Goal: Task Accomplishment & Management: Complete application form

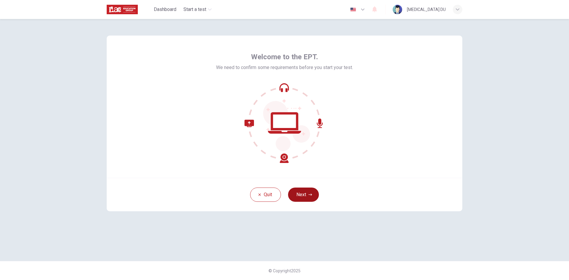
click at [309, 196] on icon "button" at bounding box center [310, 195] width 4 height 4
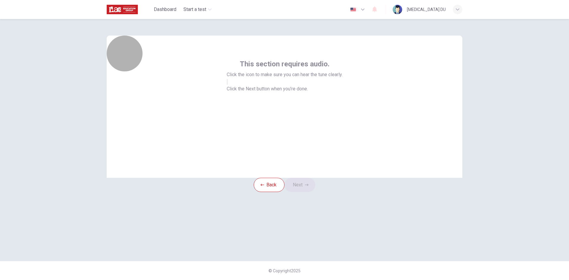
click at [228, 85] on button "button" at bounding box center [227, 82] width 1 height 6
click at [312, 192] on button "Next" at bounding box center [299, 185] width 31 height 14
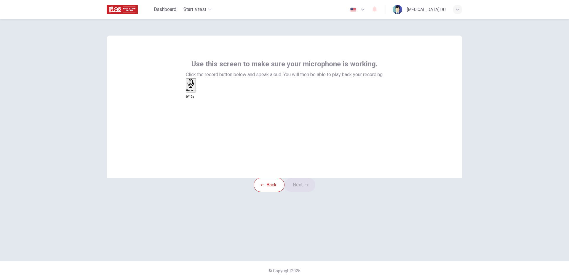
click at [196, 92] on h6 "Record" at bounding box center [190, 90] width 9 height 3
click at [197, 92] on h6 "Record" at bounding box center [192, 90] width 9 height 3
click at [192, 124] on h6 "Stop" at bounding box center [189, 125] width 6 height 3
click at [198, 91] on icon "button" at bounding box center [198, 91] width 0 height 0
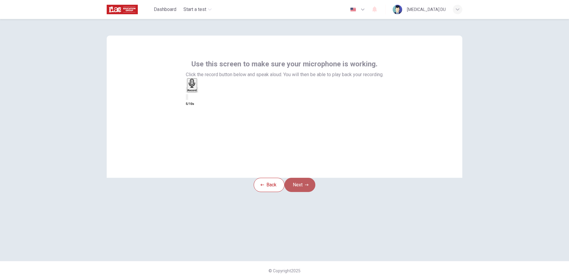
click at [303, 192] on button "Next" at bounding box center [299, 185] width 31 height 14
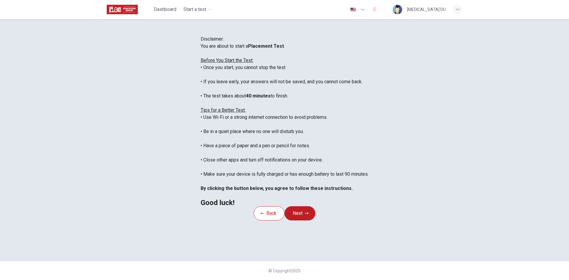
scroll to position [7, 0]
click at [309, 220] on button "Next" at bounding box center [299, 213] width 31 height 14
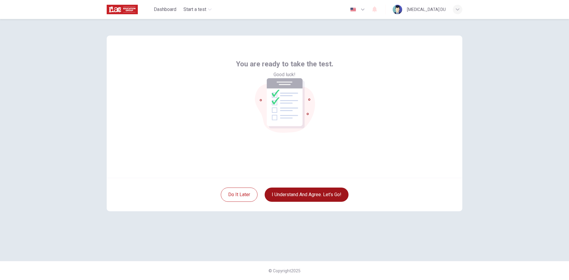
click at [330, 192] on button "I understand and agree. Let’s go!" at bounding box center [307, 195] width 84 height 14
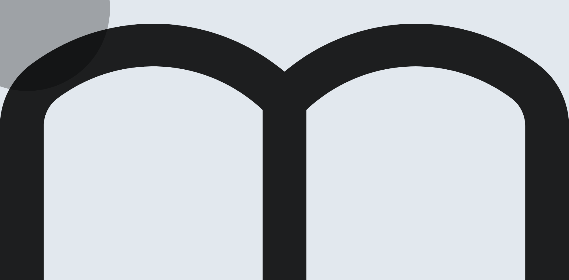
drag, startPoint x: 257, startPoint y: 116, endPoint x: 297, endPoint y: 120, distance: 40.1
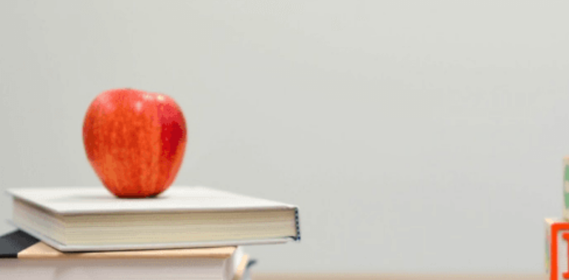
scroll to position [553, 0]
drag, startPoint x: 188, startPoint y: 85, endPoint x: 197, endPoint y: 85, distance: 8.9
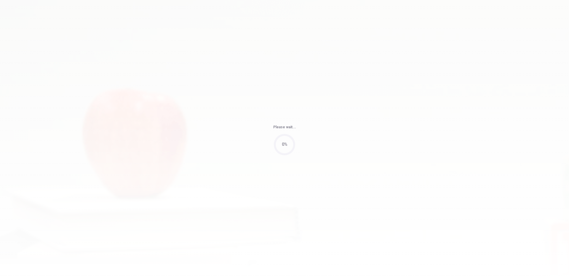
type input "77"
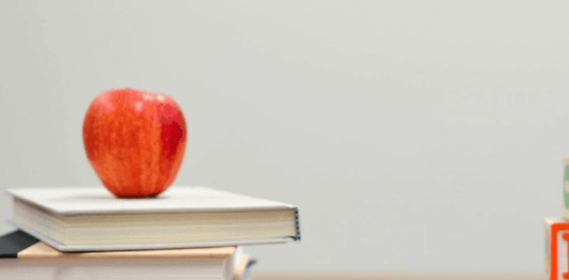
scroll to position [30, 0]
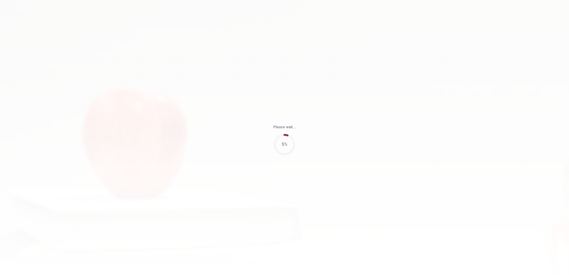
type input "83"
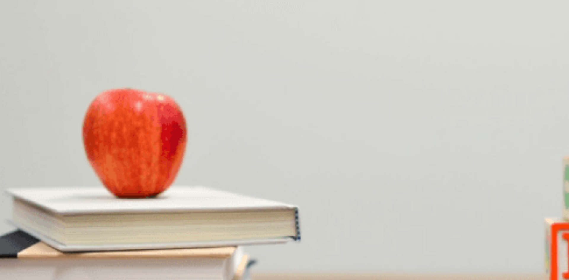
scroll to position [0, 0]
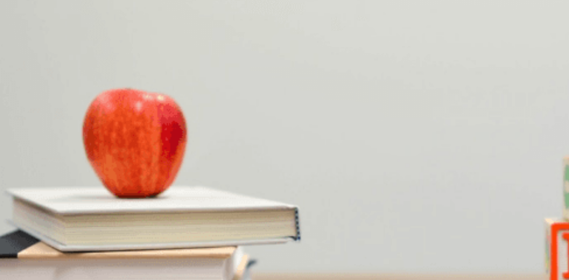
scroll to position [464, 0]
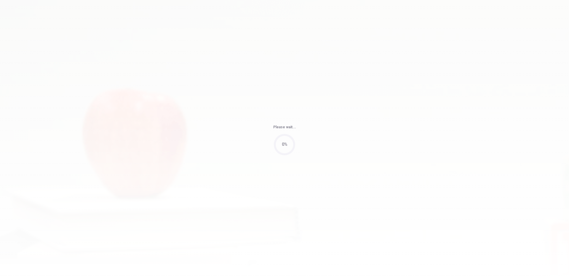
type input "92"
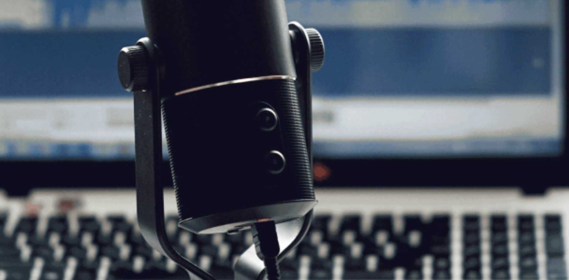
scroll to position [30, 0]
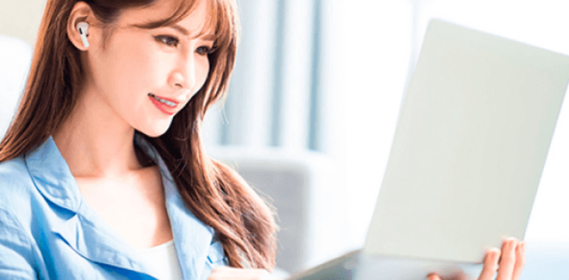
scroll to position [0, 0]
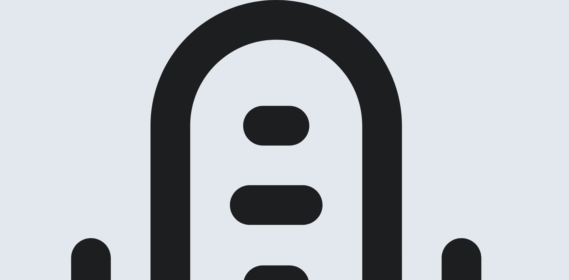
drag, startPoint x: 241, startPoint y: 149, endPoint x: 167, endPoint y: 149, distance: 73.8
drag, startPoint x: 166, startPoint y: 149, endPoint x: 202, endPoint y: 151, distance: 35.6
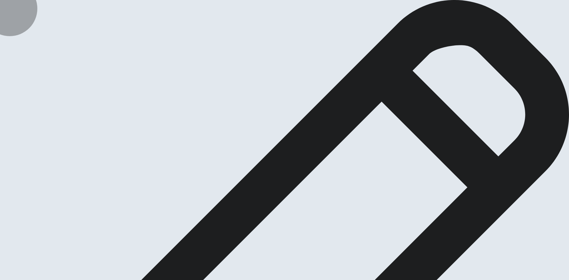
type textarea "i"
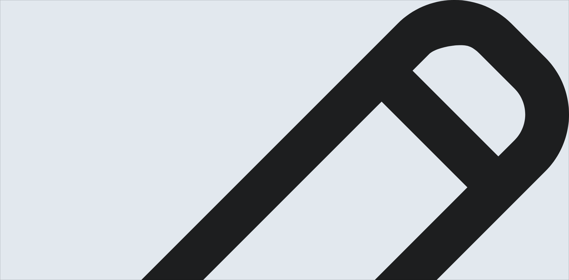
drag, startPoint x: 159, startPoint y: 212, endPoint x: 175, endPoint y: 212, distance: 15.4
drag, startPoint x: 338, startPoint y: 61, endPoint x: 328, endPoint y: 60, distance: 10.1
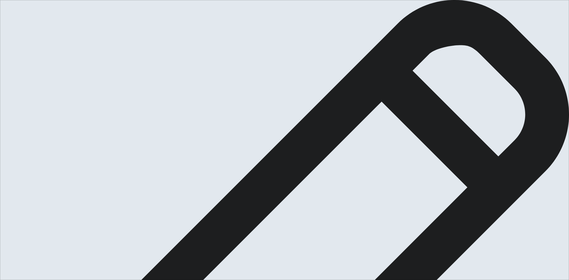
type textarea "I would like to choose welding,because i think it's a good skill for job.and no…"
